Goal: Transaction & Acquisition: Download file/media

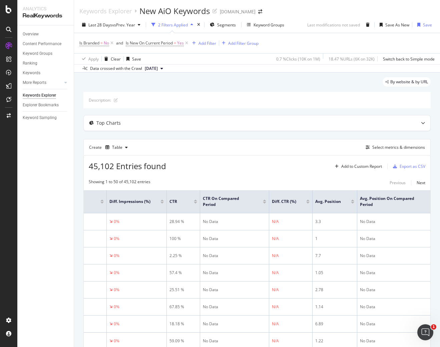
scroll to position [0, 417]
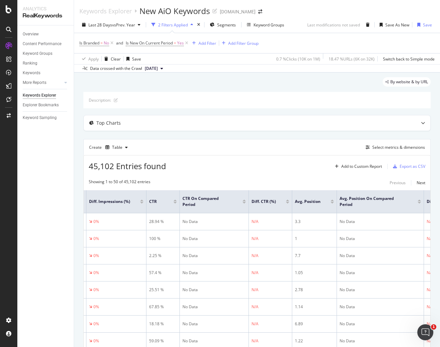
click at [53, 250] on div "Overview Content Performance Keyword Groups Ranking Keywords More Reports Count…" at bounding box center [45, 185] width 56 height 321
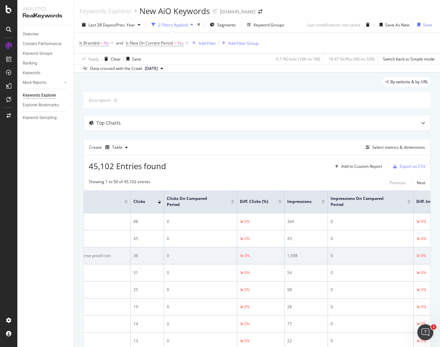
scroll to position [0, 0]
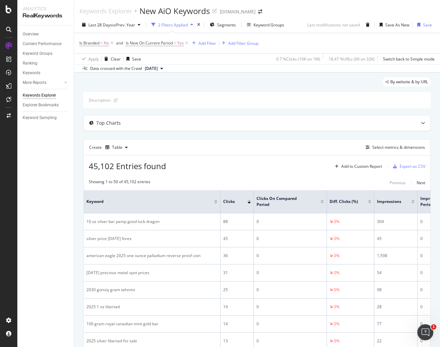
click at [323, 203] on div at bounding box center [322, 203] width 3 height 2
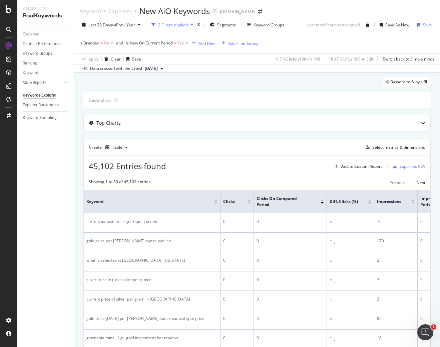
click at [323, 200] on div at bounding box center [322, 200] width 3 height 2
click at [152, 43] on span "Is New On Current Period" at bounding box center [149, 43] width 47 height 6
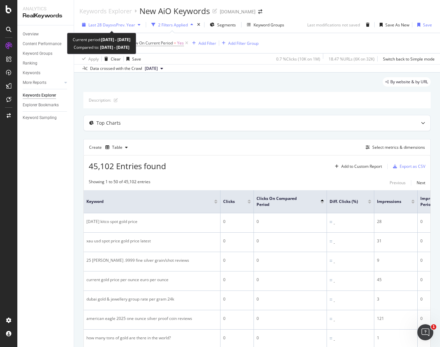
click at [124, 24] on span "vs Prev. Year" at bounding box center [123, 25] width 23 height 6
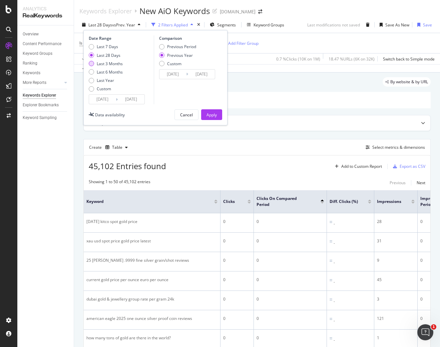
click at [108, 63] on div "Last 3 Months" at bounding box center [110, 64] width 26 height 6
type input "[DATE]"
click at [167, 46] on div "Previous Period" at bounding box center [177, 47] width 37 height 6
type input "[DATE]"
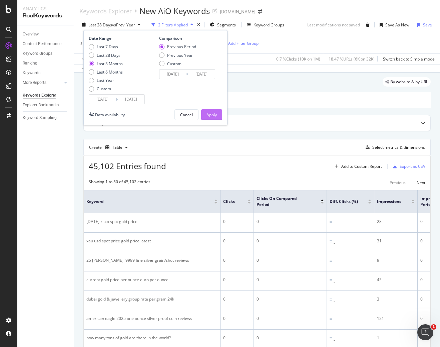
click at [209, 113] on div "Apply" at bounding box center [212, 115] width 10 height 6
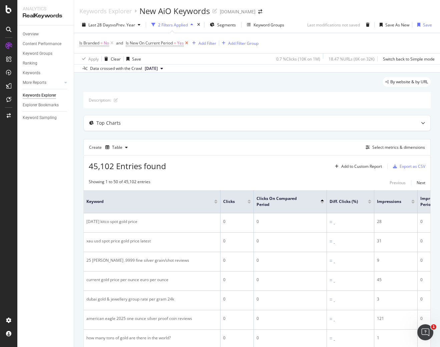
click at [188, 43] on icon at bounding box center [187, 43] width 6 height 7
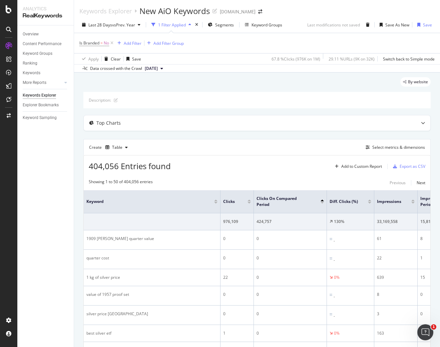
click at [36, 196] on div "Overview Content Performance Keyword Groups Ranking Keywords More Reports Count…" at bounding box center [45, 185] width 56 height 321
click at [323, 202] on div at bounding box center [322, 203] width 3 height 2
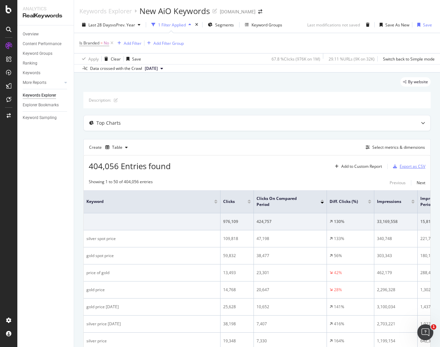
click at [408, 165] on div "Export as CSV" at bounding box center [413, 166] width 26 height 6
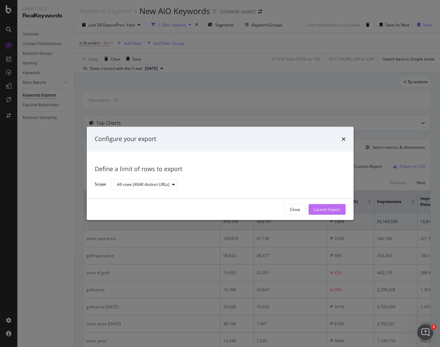
click at [324, 210] on div "Launch Export" at bounding box center [327, 209] width 26 height 6
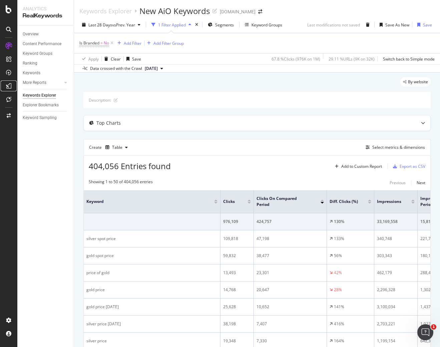
click at [6, 83] on icon at bounding box center [8, 85] width 5 height 5
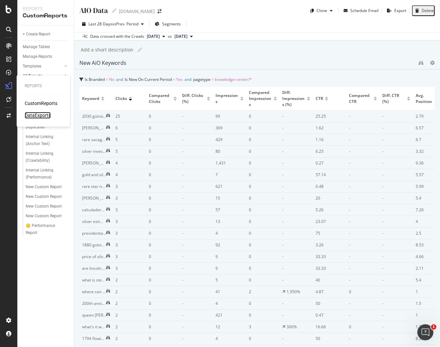
click at [35, 113] on div "DataExports" at bounding box center [38, 115] width 26 height 7
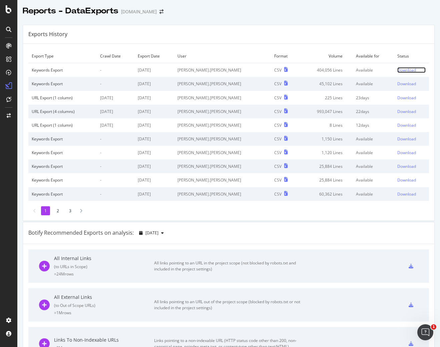
click at [398, 71] on div "Download" at bounding box center [407, 70] width 19 height 6
